Goal: Communication & Community: Answer question/provide support

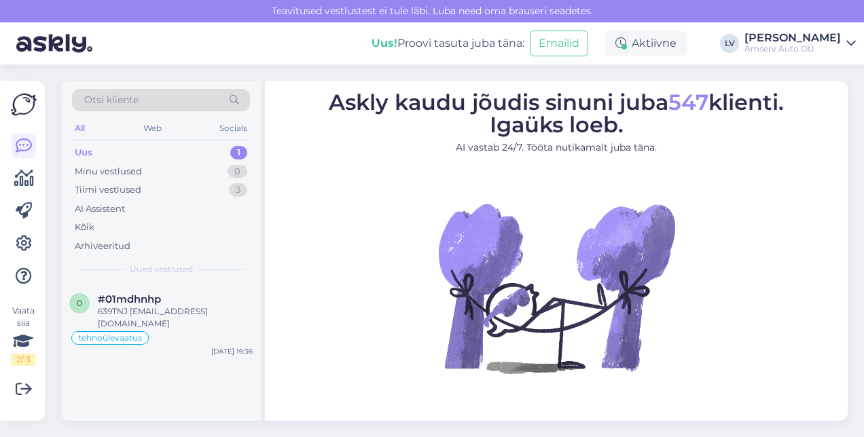
click at [179, 149] on div "Uus 1" at bounding box center [161, 152] width 178 height 19
click at [155, 299] on span "#01mdhnhp" at bounding box center [129, 299] width 63 height 12
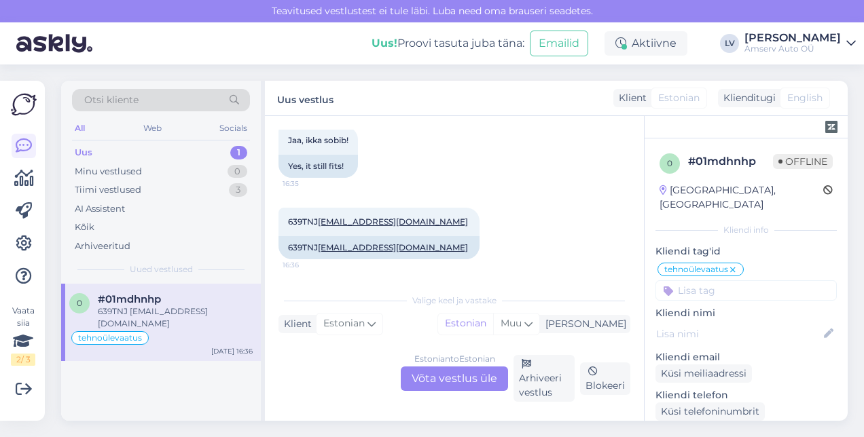
scroll to position [1494, 0]
click at [525, 225] on div "639TNJ taimiklaos@gmail.com 16:36 639TNJ taimiklaos@gmail.com" at bounding box center [454, 233] width 352 height 81
click at [164, 151] on div "Uus 1" at bounding box center [161, 152] width 178 height 19
drag, startPoint x: 503, startPoint y: 208, endPoint x: 511, endPoint y: 221, distance: 15.6
click at [511, 221] on div "639TNJ taimiklaos@gmail.com 16:36 639TNJ taimiklaos@gmail.com" at bounding box center [454, 233] width 352 height 81
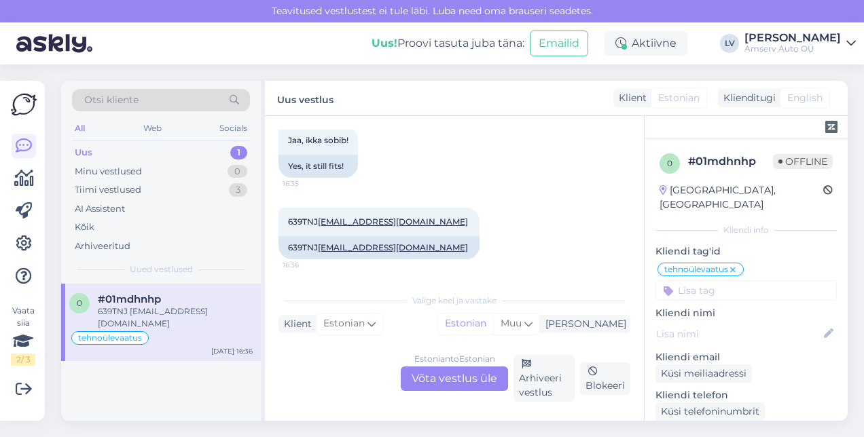
click at [494, 193] on div "639TNJ taimiklaos@gmail.com 16:36 639TNJ taimiklaos@gmail.com" at bounding box center [454, 233] width 352 height 81
click at [219, 151] on div "Uus 1" at bounding box center [161, 152] width 178 height 19
click at [186, 166] on div "Minu vestlused 0" at bounding box center [161, 171] width 178 height 19
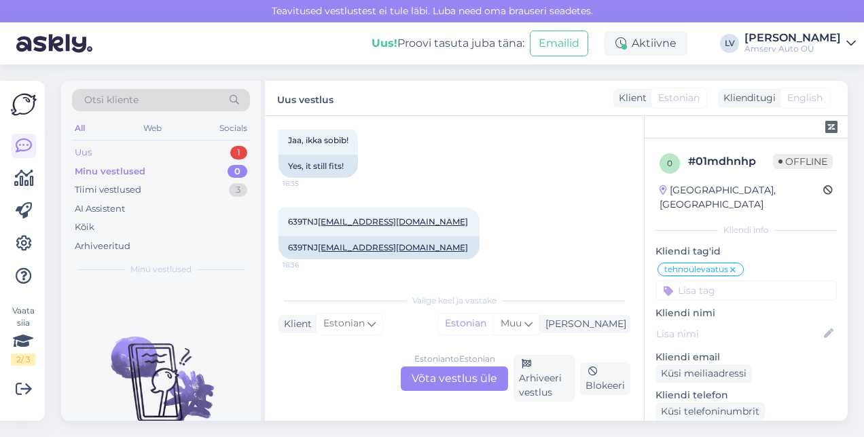
click at [179, 147] on div "Uus 1" at bounding box center [161, 152] width 178 height 19
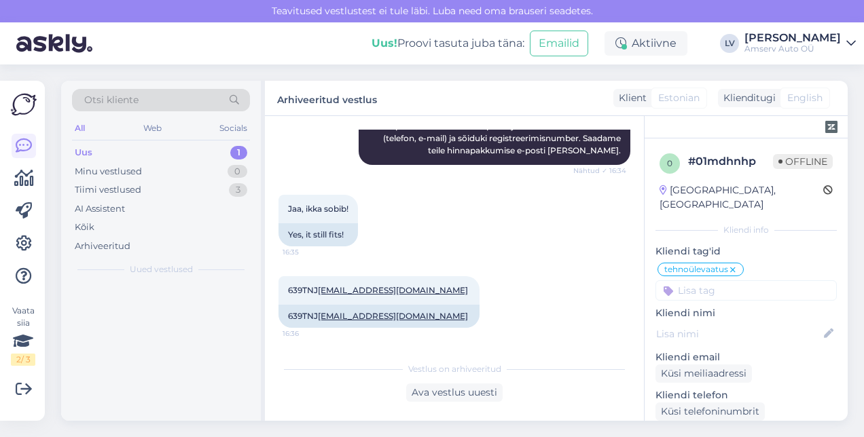
scroll to position [1426, 0]
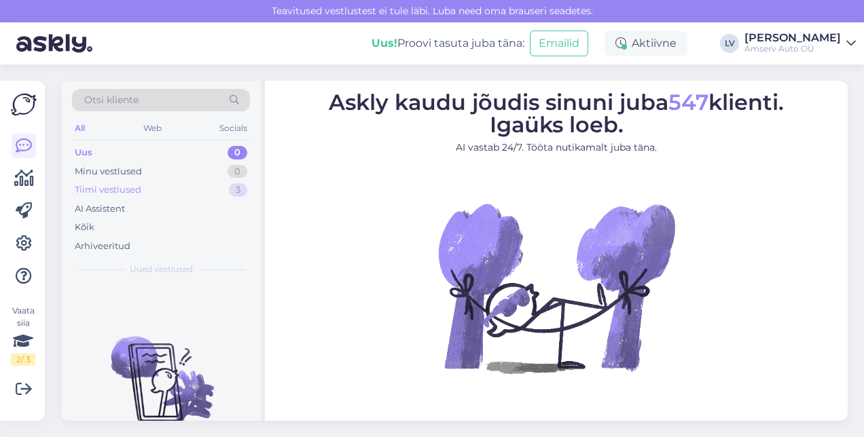
click at [132, 193] on div "Tiimi vestlused" at bounding box center [108, 190] width 67 height 14
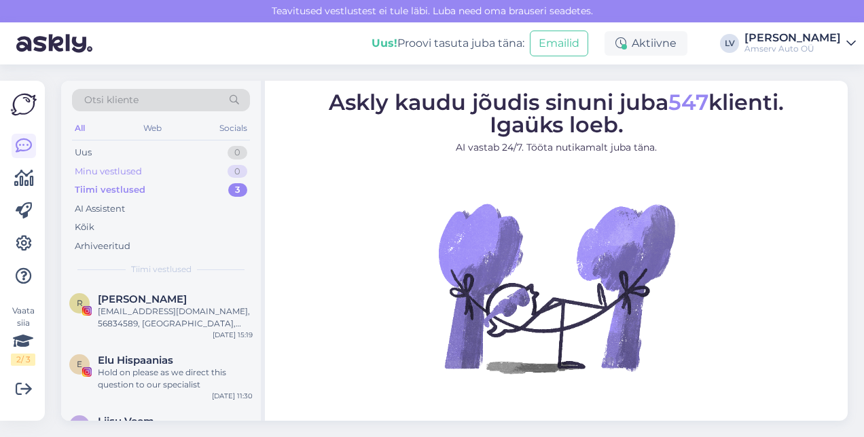
click at [124, 162] on div "Minu vestlused 0" at bounding box center [161, 171] width 178 height 19
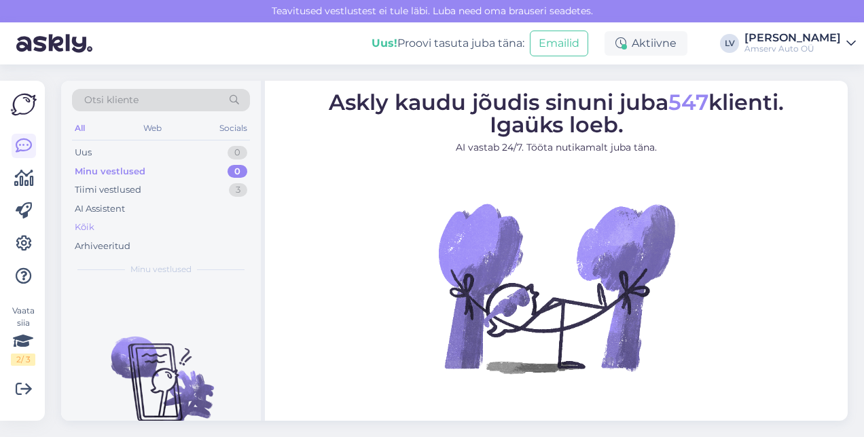
click at [107, 223] on div "Kõik" at bounding box center [161, 227] width 178 height 19
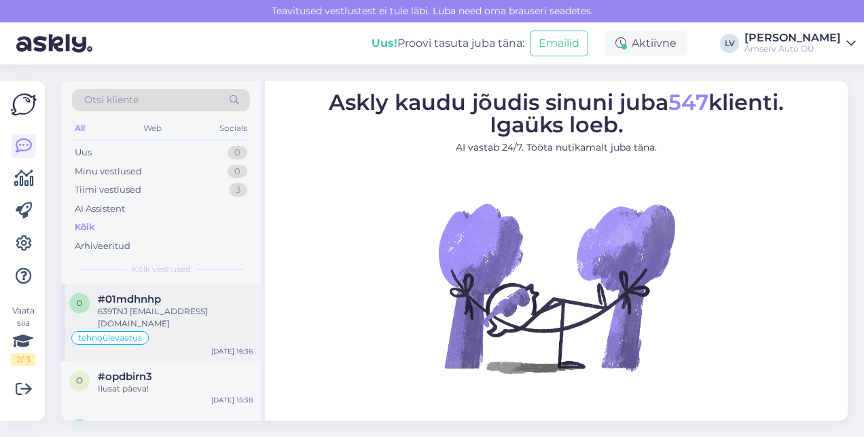
click at [132, 306] on div "639TNJ [EMAIL_ADDRESS][DOMAIN_NAME]" at bounding box center [175, 318] width 155 height 24
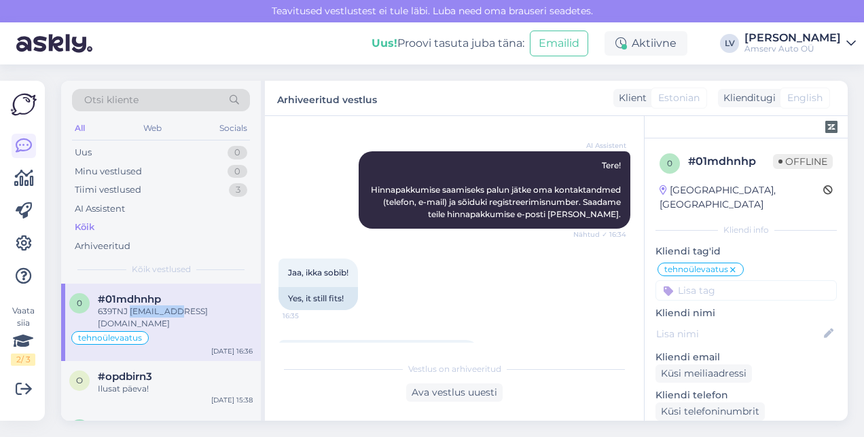
scroll to position [1222, 0]
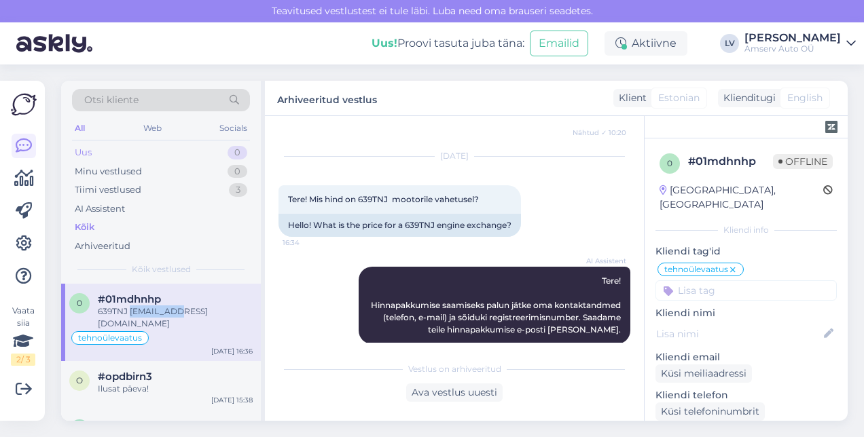
click at [197, 149] on div "Uus 0" at bounding box center [161, 152] width 178 height 19
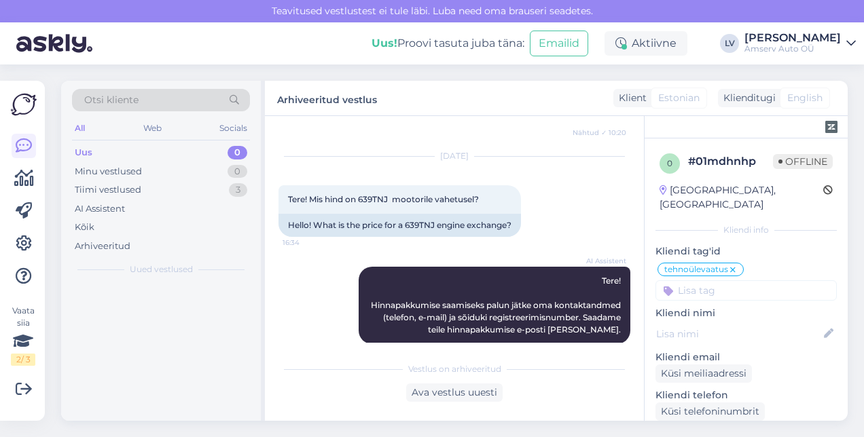
click at [197, 149] on div "Uus 0" at bounding box center [161, 152] width 178 height 19
